Goal: Transaction & Acquisition: Subscribe to service/newsletter

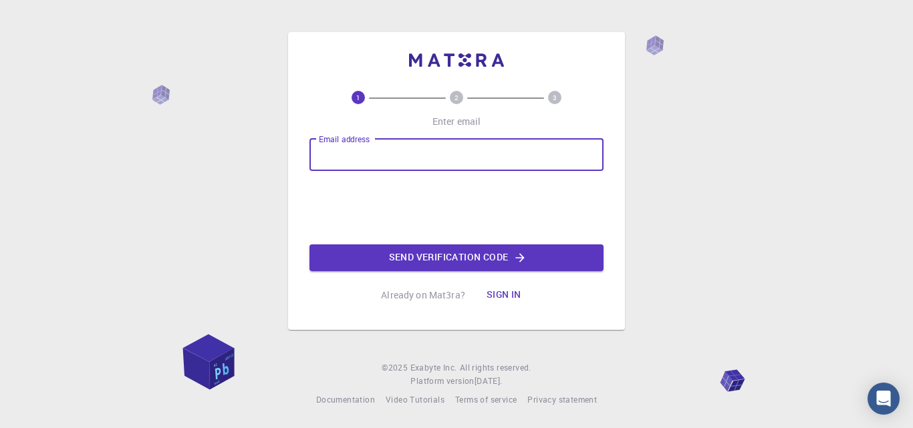
click at [391, 150] on input "Email address" at bounding box center [457, 155] width 294 height 32
type input "[EMAIL_ADDRESS][DOMAIN_NAME]"
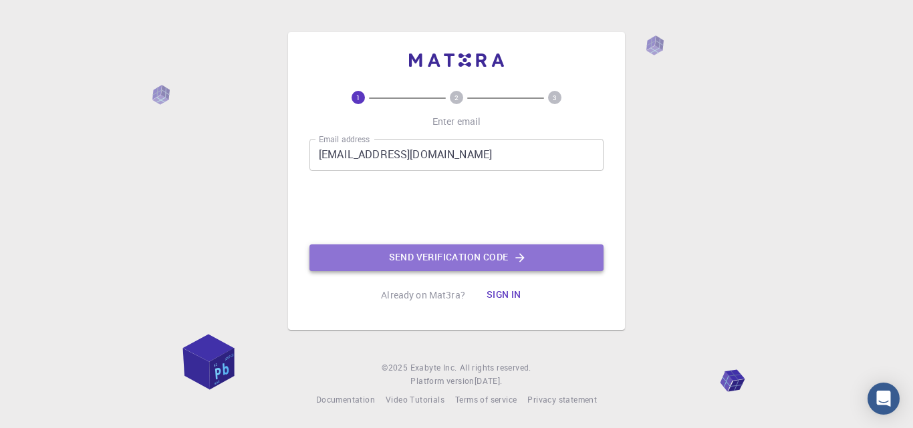
click at [531, 260] on button "Send verification code" at bounding box center [457, 258] width 294 height 27
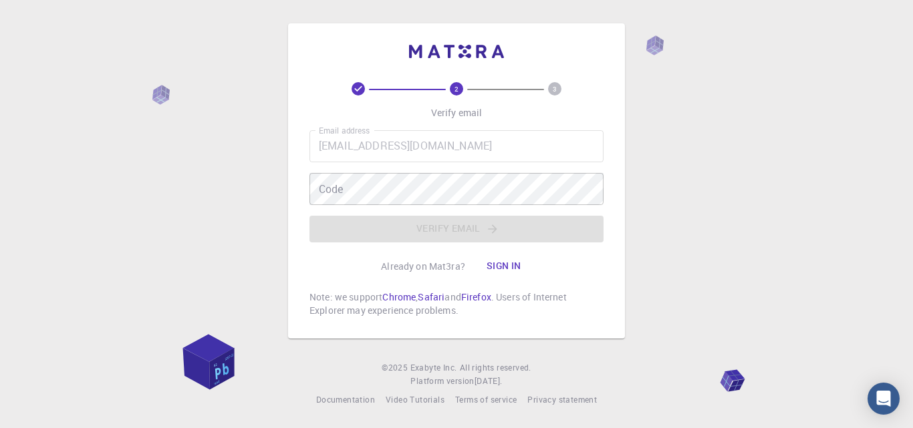
drag, startPoint x: 460, startPoint y: 86, endPoint x: 354, endPoint y: 84, distance: 106.3
click at [354, 84] on div "2 3" at bounding box center [457, 88] width 294 height 13
click at [354, 84] on icon at bounding box center [358, 88] width 13 height 13
click at [356, 86] on icon at bounding box center [358, 88] width 13 height 13
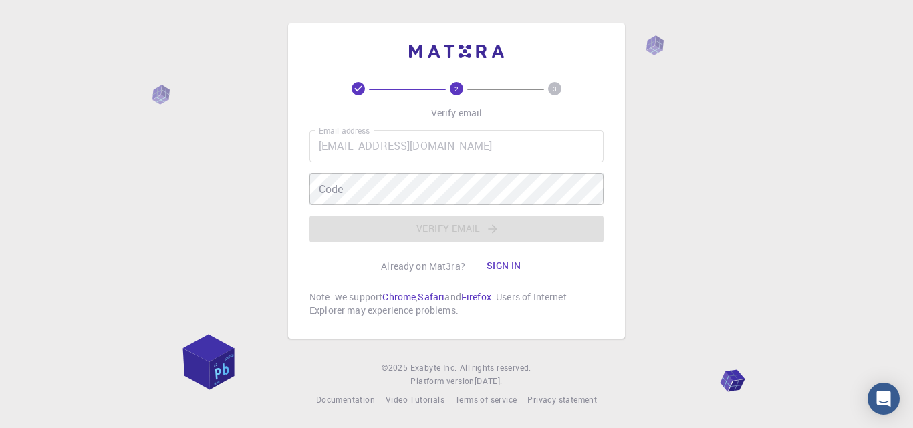
click at [433, 89] on span at bounding box center [407, 89] width 77 height 1
click at [356, 84] on icon at bounding box center [358, 88] width 13 height 13
click at [457, 92] on text "2" at bounding box center [457, 88] width 4 height 9
click at [558, 88] on circle at bounding box center [554, 88] width 13 height 13
click at [497, 263] on button "Sign in" at bounding box center [504, 266] width 56 height 27
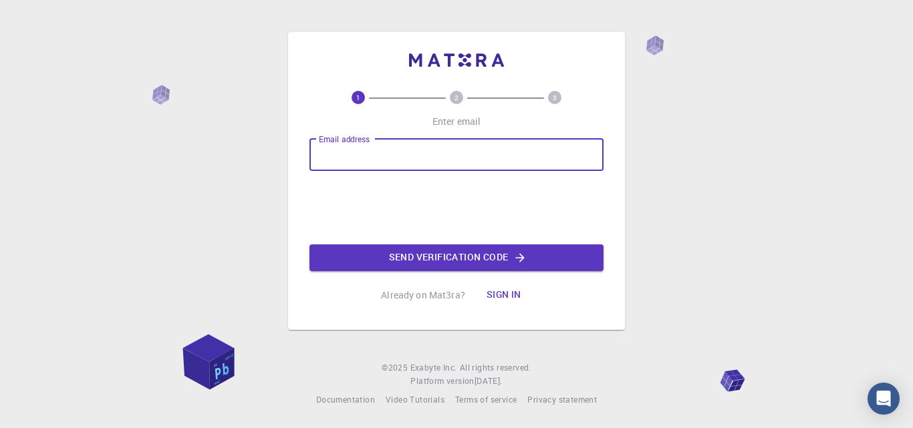
click at [382, 158] on input "Email address" at bounding box center [457, 155] width 294 height 32
